Goal: Check status: Check status

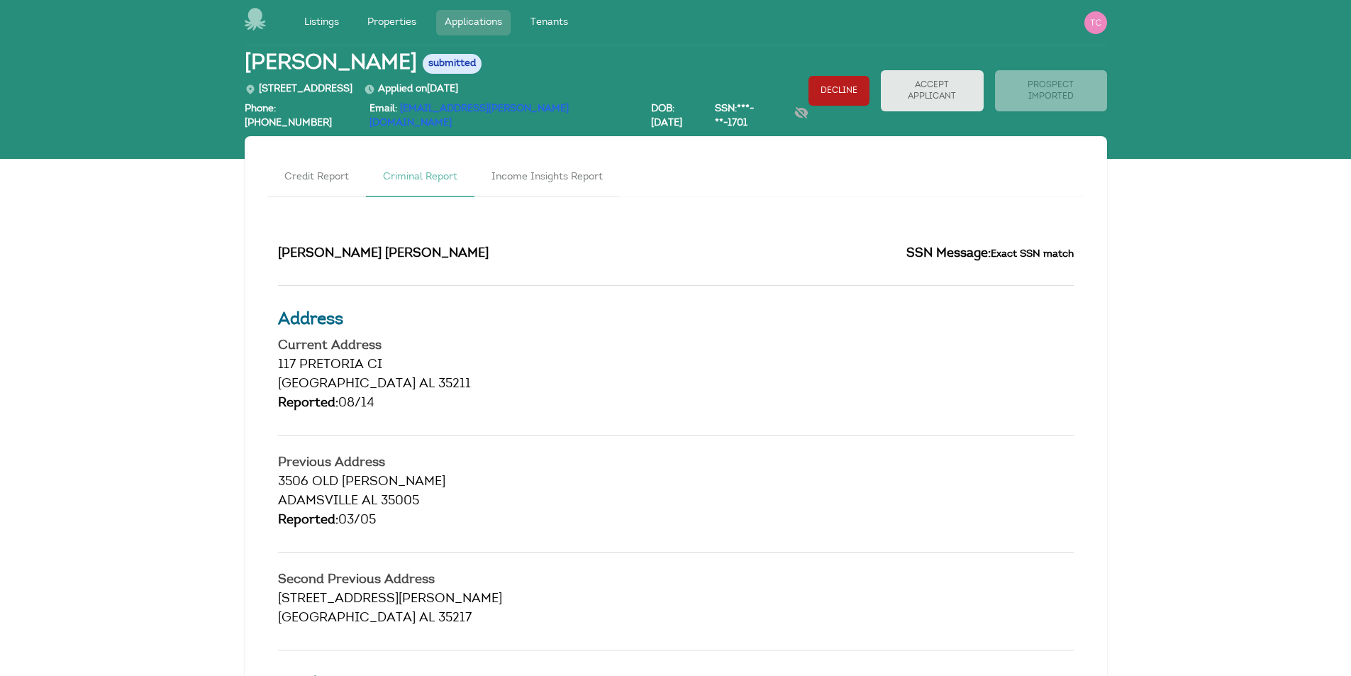
click at [465, 17] on link "Applications" at bounding box center [473, 23] width 74 height 26
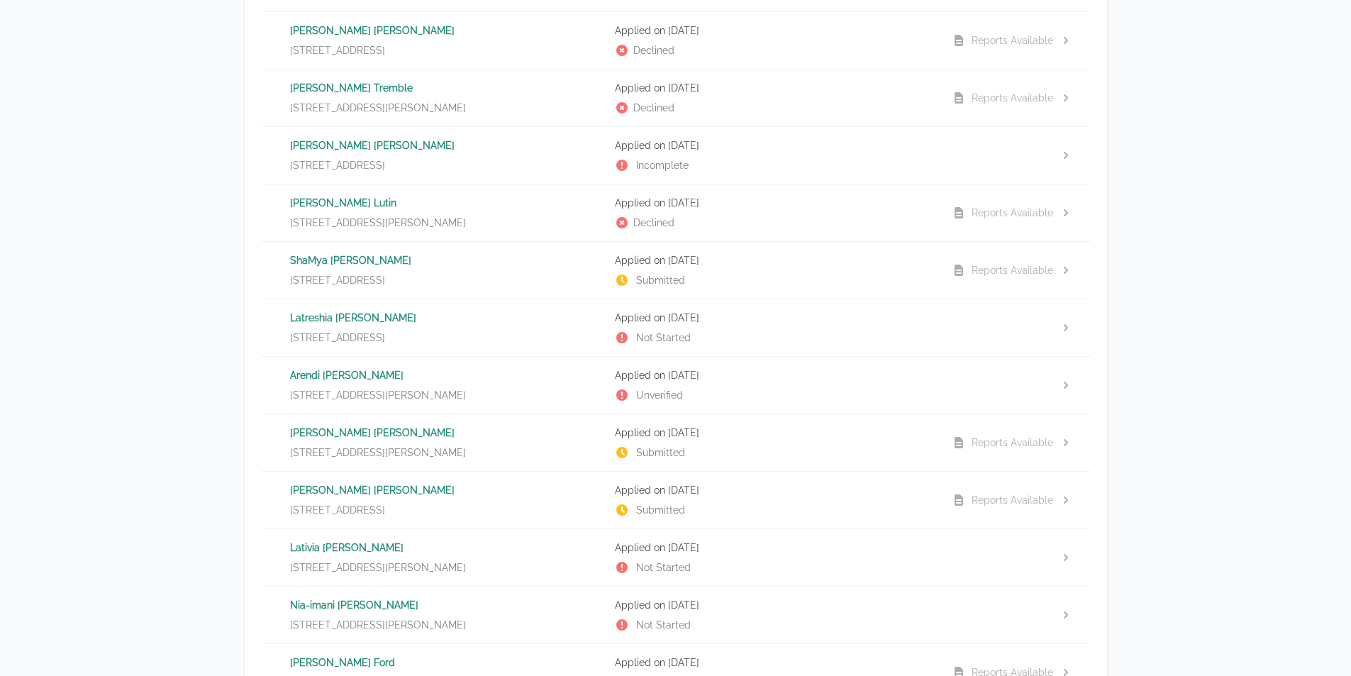
scroll to position [496, 0]
click at [336, 490] on p "[PERSON_NAME]" at bounding box center [447, 489] width 314 height 14
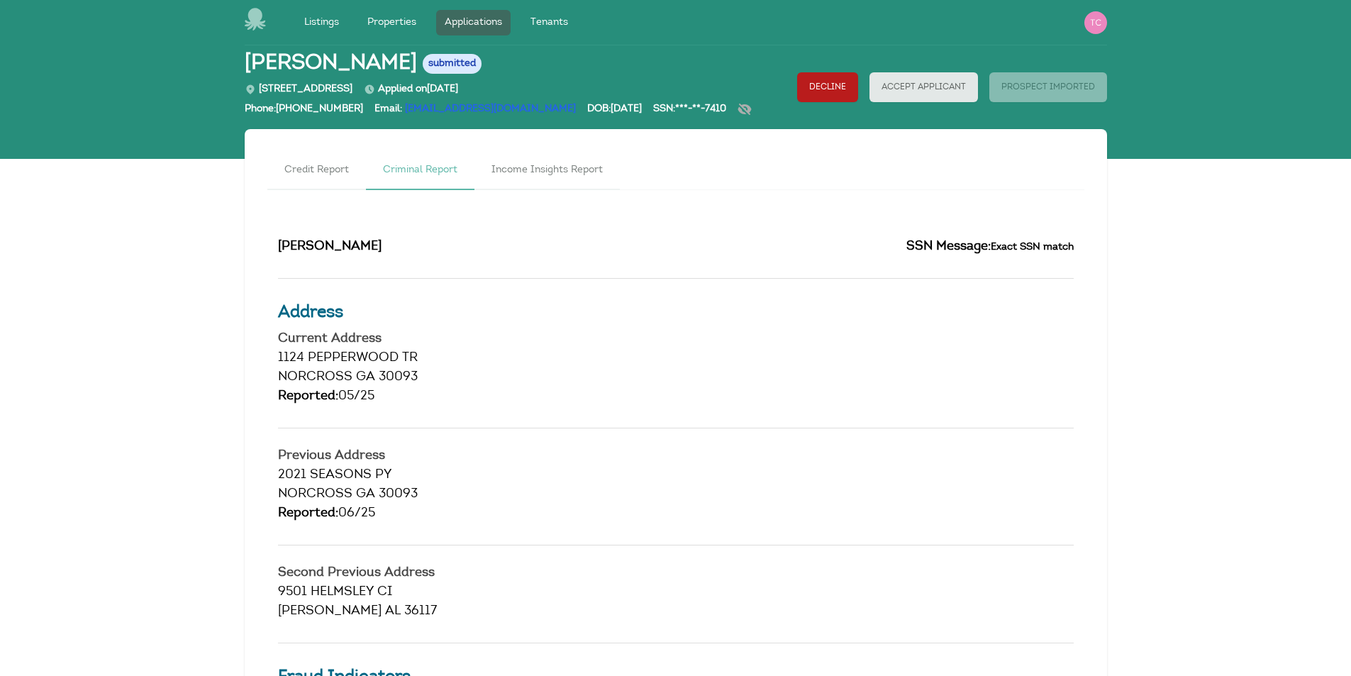
click at [425, 169] on link "Criminal Report" at bounding box center [420, 171] width 108 height 38
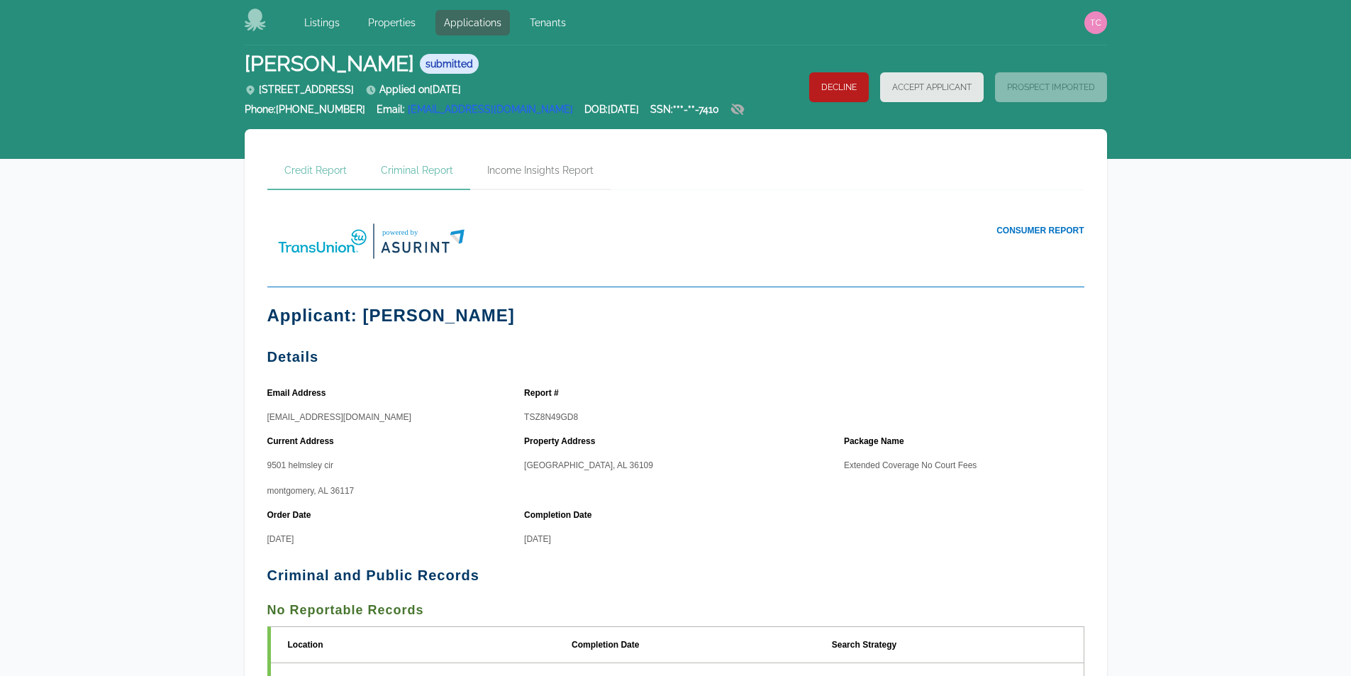
click at [322, 168] on link "Credit Report" at bounding box center [315, 171] width 96 height 38
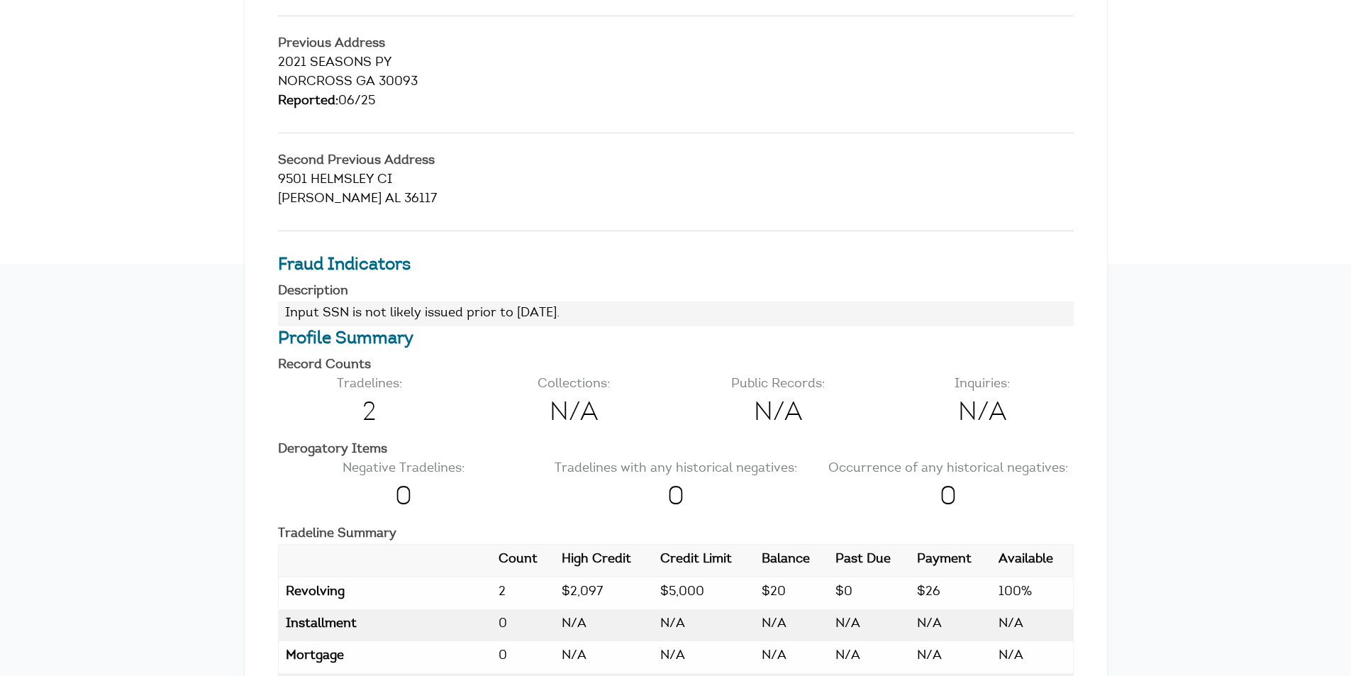
scroll to position [425, 0]
